Goal: Task Accomplishment & Management: Manage account settings

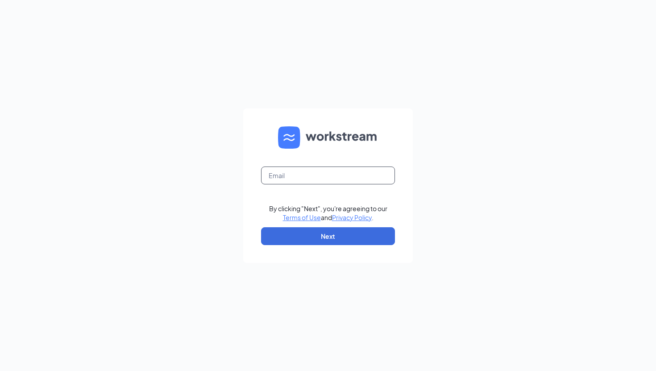
click at [361, 178] on input "text" at bounding box center [328, 176] width 134 height 18
type input "[EMAIL_ADDRESS][DEMOGRAPHIC_DATA][DOMAIN_NAME]"
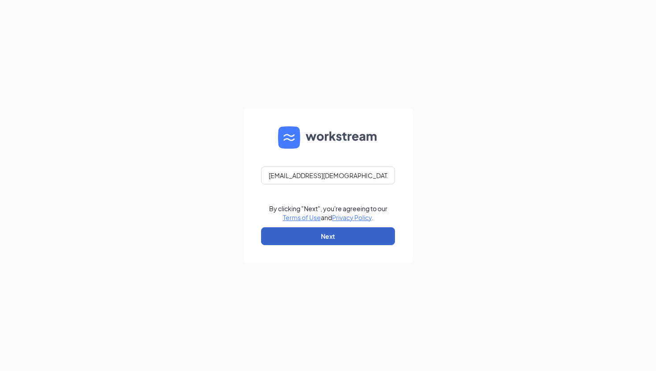
click at [321, 234] on button "Next" at bounding box center [328, 236] width 134 height 18
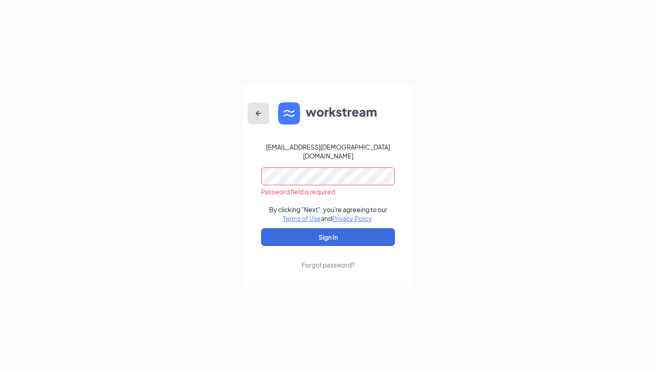
click at [259, 114] on icon "ArrowLeftNew" at bounding box center [258, 113] width 11 height 11
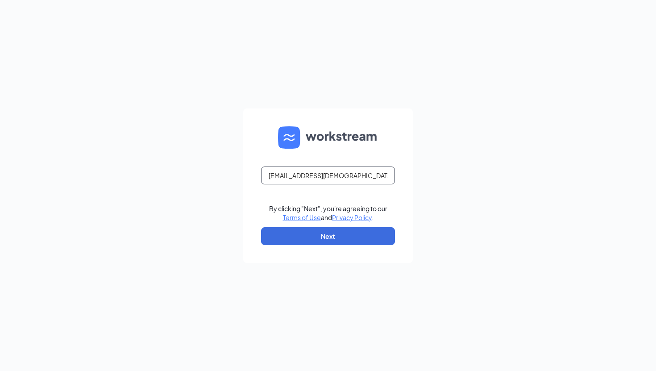
click at [332, 179] on input "[EMAIL_ADDRESS][DEMOGRAPHIC_DATA][DOMAIN_NAME]" at bounding box center [328, 176] width 134 height 18
type input "[PERSON_NAME][EMAIL_ADDRESS][DOMAIN_NAME]"
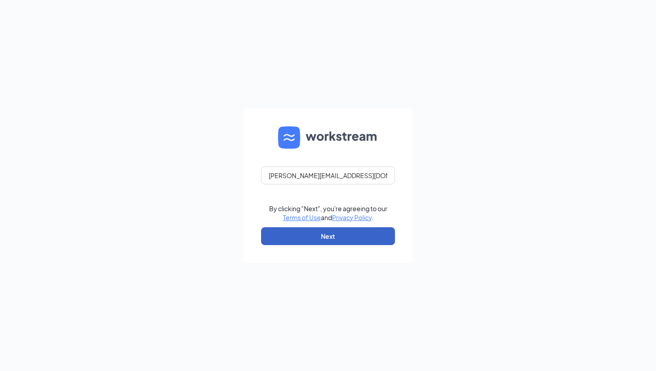
click at [348, 237] on button "Next" at bounding box center [328, 236] width 134 height 18
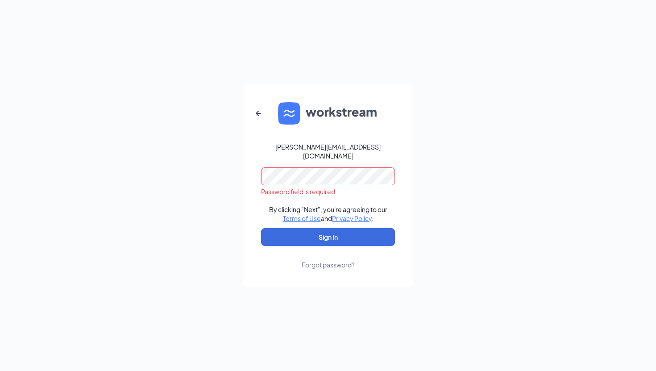
click at [261, 228] on button "Sign In" at bounding box center [328, 237] width 134 height 18
click at [337, 260] on div "Forgot password?" at bounding box center [328, 264] width 53 height 9
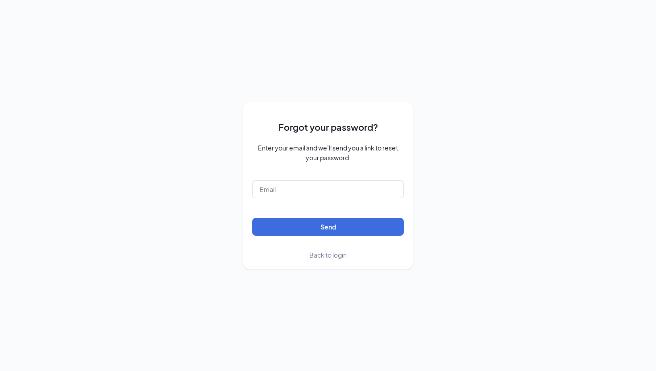
click at [294, 200] on form "Forgot your password? Enter your email and we’ll send you a link to reset your …" at bounding box center [328, 185] width 152 height 149
click at [301, 178] on form "Forgot your password? Enter your email and we’ll send you a link to reset your …" at bounding box center [328, 185] width 152 height 149
click at [294, 185] on input "text" at bounding box center [328, 189] width 152 height 18
type input "[PERSON_NAME][EMAIL_ADDRESS][DOMAIN_NAME]"
click at [296, 220] on button "Send" at bounding box center [328, 227] width 152 height 18
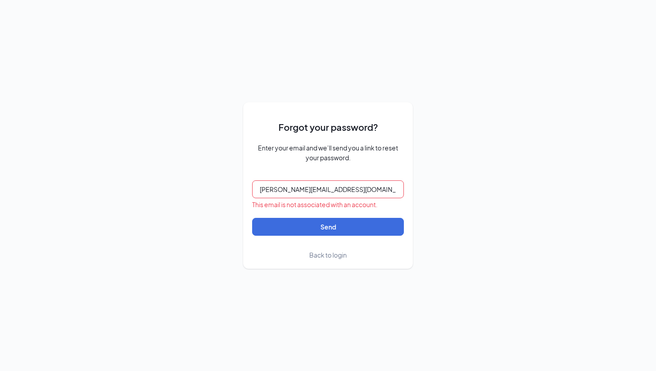
click at [374, 190] on input "[PERSON_NAME][EMAIL_ADDRESS][DOMAIN_NAME]" at bounding box center [328, 189] width 152 height 18
